Goal: Download file/media

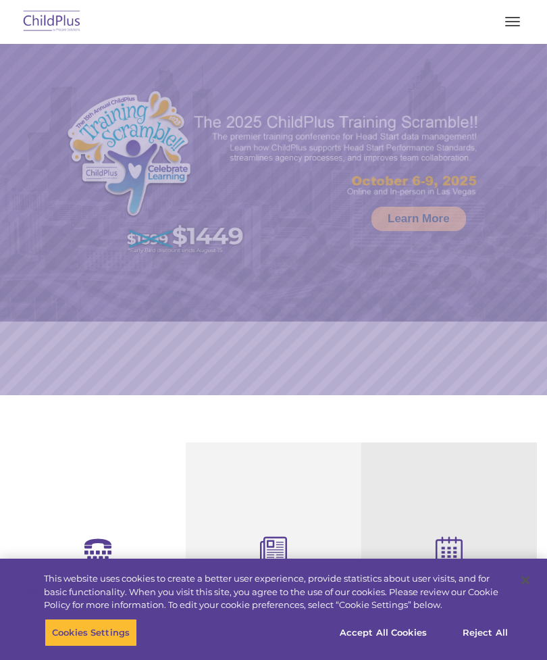
scroll to position [386, 0]
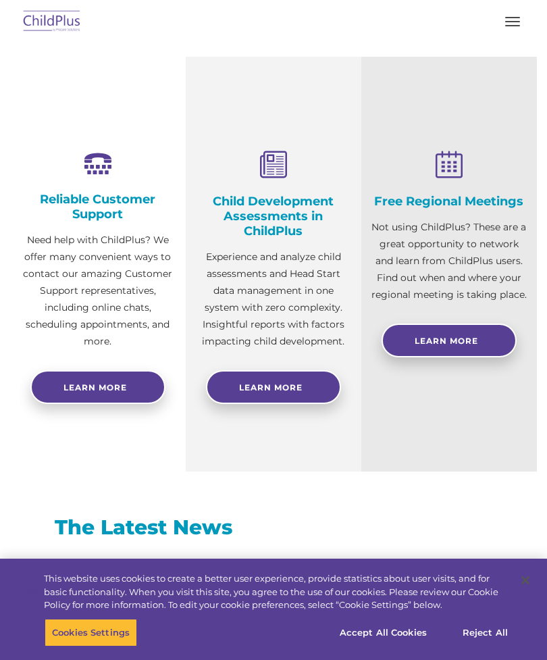
select select "MEDIUM"
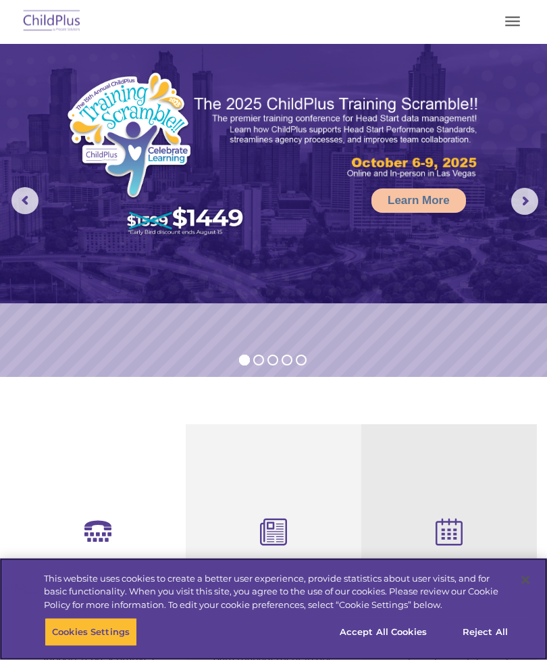
scroll to position [0, 0]
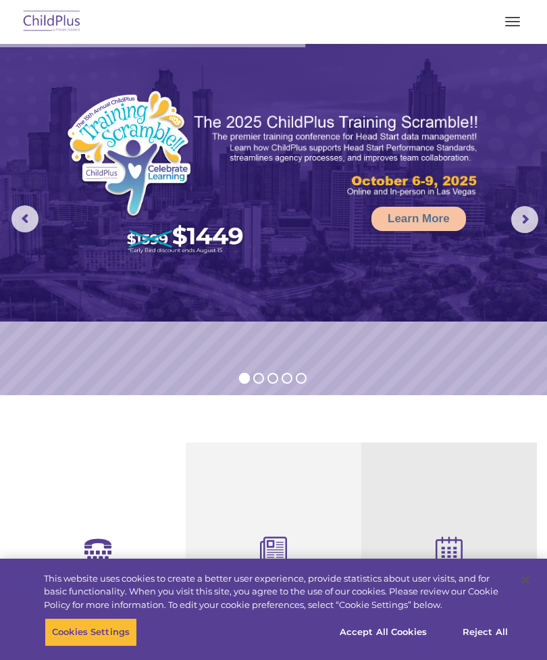
click at [523, 13] on button "button" at bounding box center [513, 22] width 28 height 22
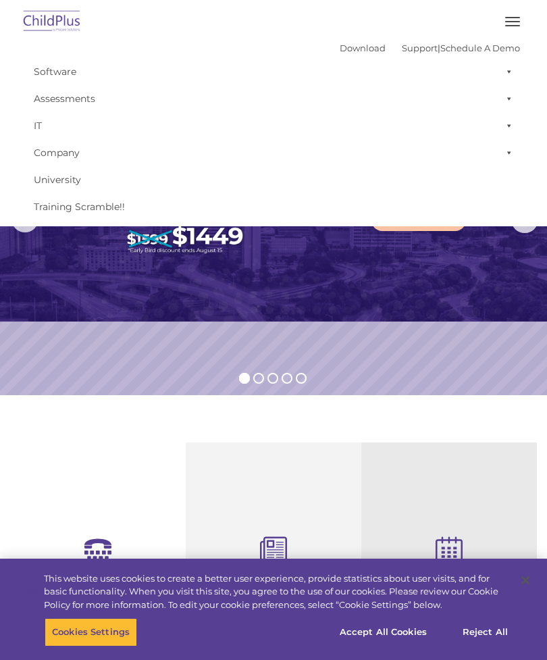
click at [56, 20] on img at bounding box center [51, 22] width 63 height 32
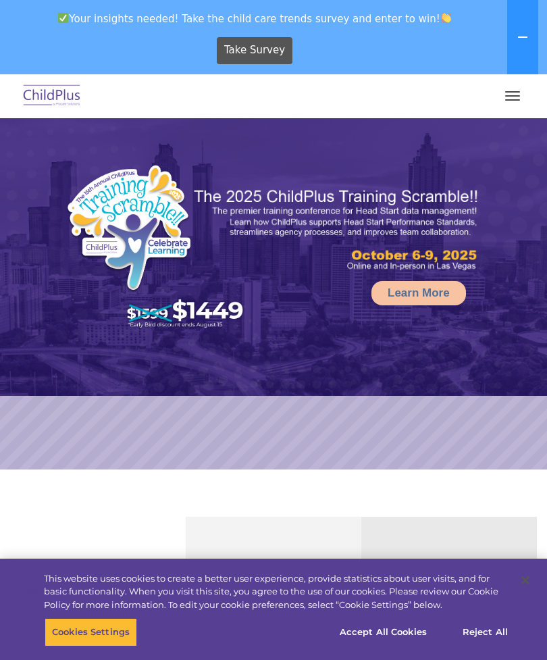
select select "MEDIUM"
click at [519, 103] on button "button" at bounding box center [513, 96] width 28 height 22
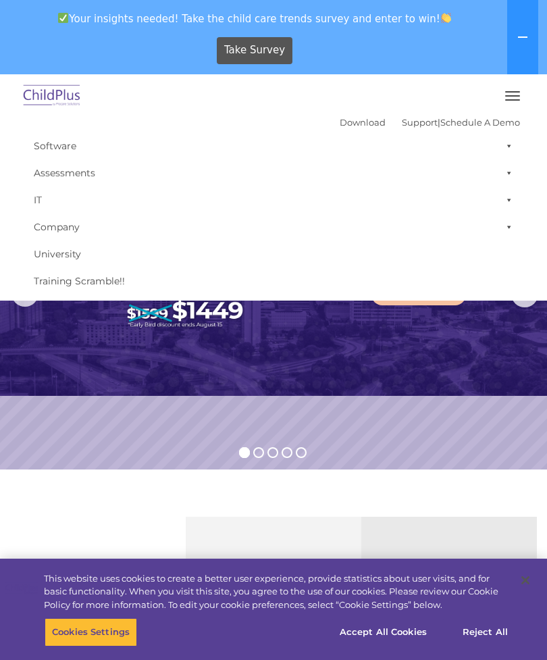
click at [58, 91] on img at bounding box center [51, 96] width 63 height 32
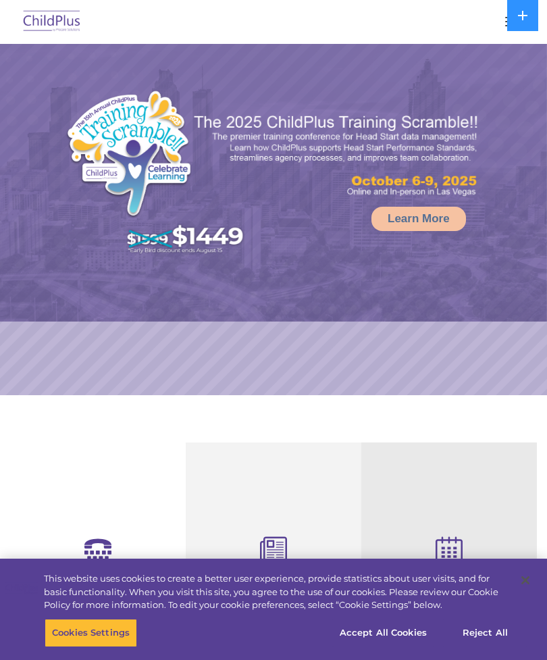
select select "MEDIUM"
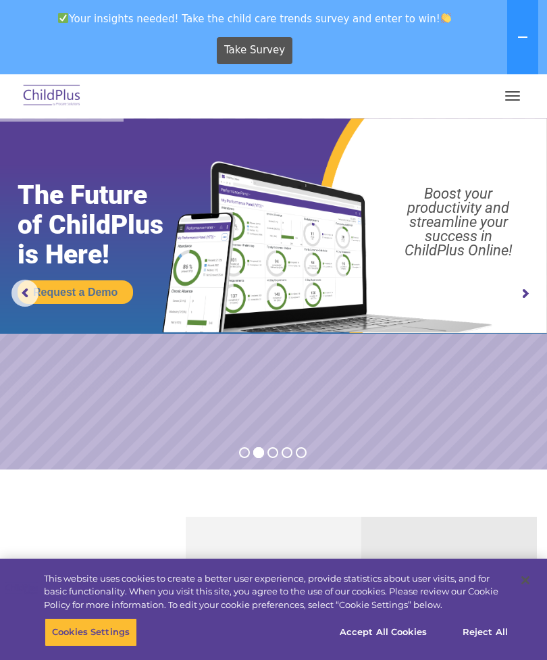
click at [521, 93] on button "button" at bounding box center [513, 96] width 28 height 22
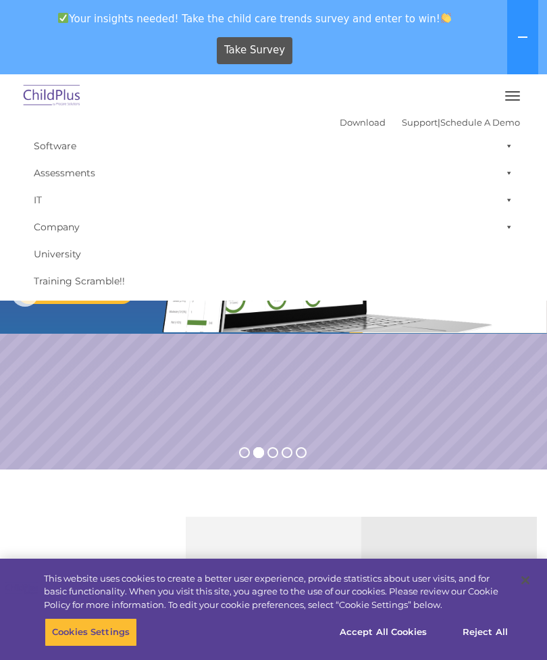
click at [515, 105] on button "button" at bounding box center [513, 96] width 28 height 22
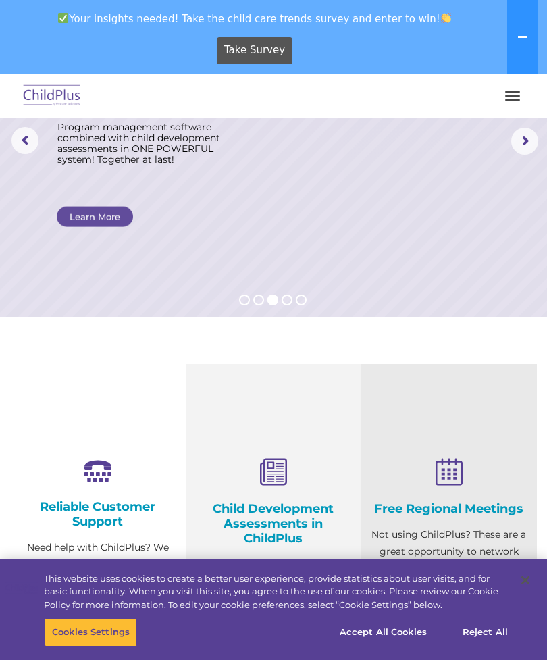
scroll to position [122, 0]
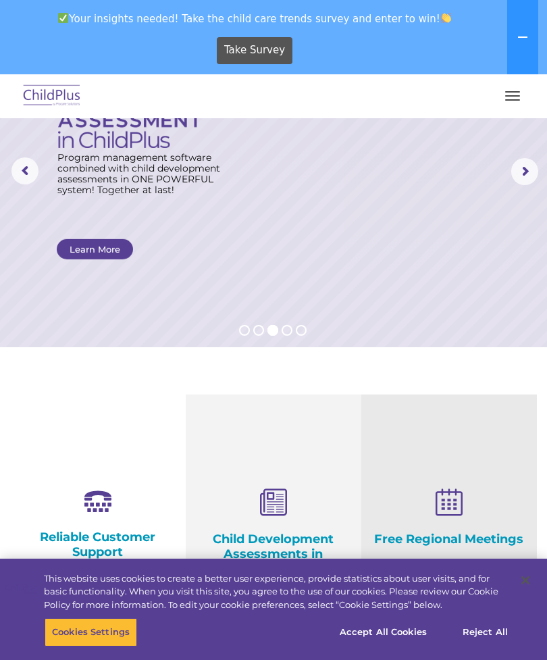
click at [508, 98] on button "button" at bounding box center [513, 96] width 28 height 22
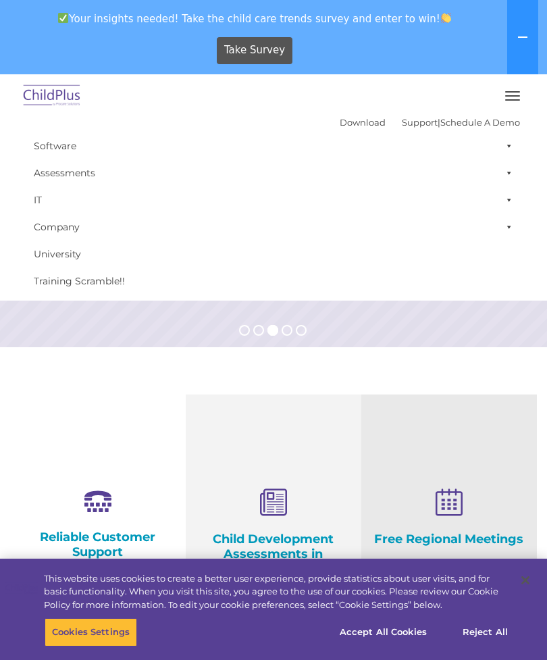
click at [341, 123] on link "Download" at bounding box center [363, 122] width 46 height 11
